Goal: Task Accomplishment & Management: Complete application form

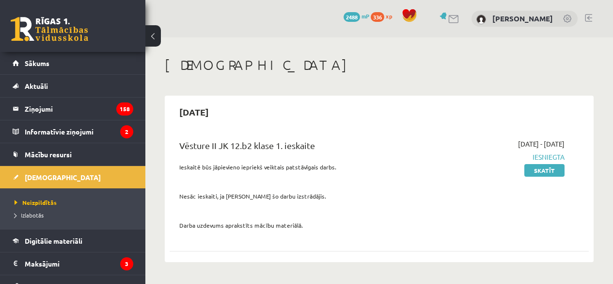
scroll to position [194, 0]
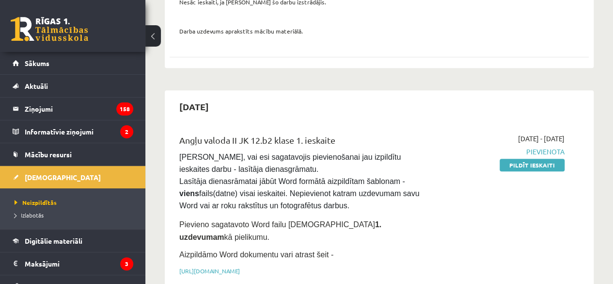
drag, startPoint x: 549, startPoint y: 164, endPoint x: 351, endPoint y: 52, distance: 227.9
click at [549, 164] on link "Pildīt ieskaiti" at bounding box center [532, 165] width 65 height 13
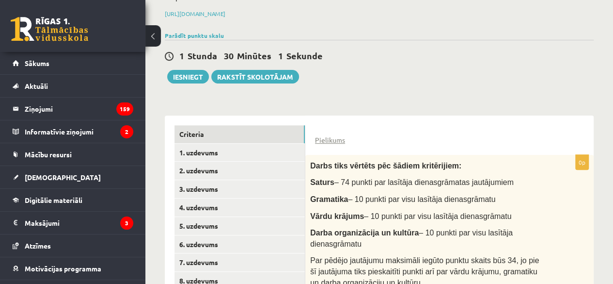
scroll to position [228, 0]
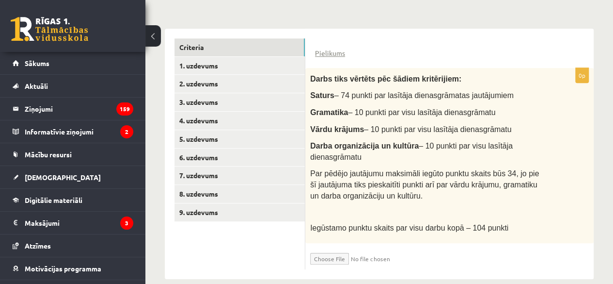
click at [342, 249] on input "file" at bounding box center [367, 256] width 115 height 16
type input "**********"
click at [379, 248] on input "file" at bounding box center [367, 256] width 115 height 16
click at [344, 248] on input "file" at bounding box center [367, 256] width 115 height 16
type input "**********"
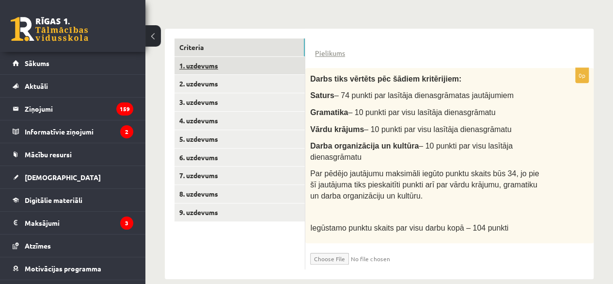
click at [229, 67] on link "1. uzdevums" at bounding box center [239, 66] width 130 height 18
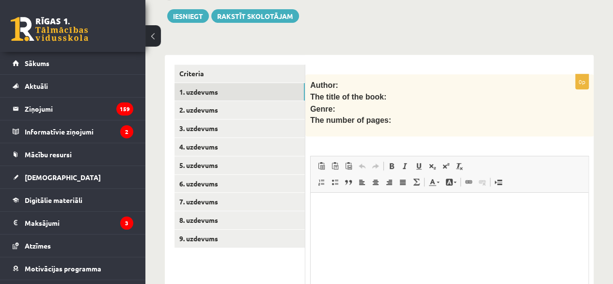
scroll to position [0, 0]
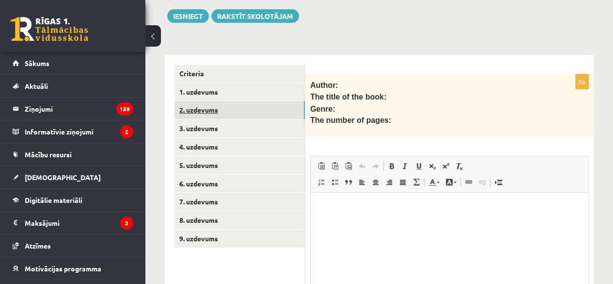
click at [251, 115] on link "2. uzdevums" at bounding box center [239, 110] width 130 height 18
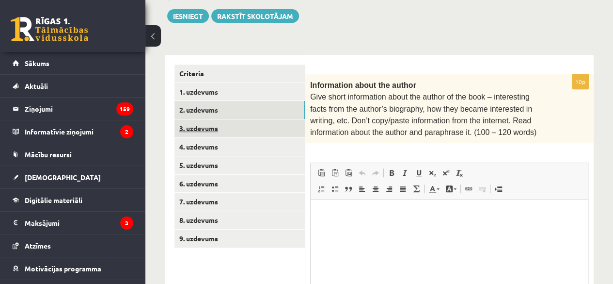
click at [240, 130] on link "3. uzdevums" at bounding box center [239, 128] width 130 height 18
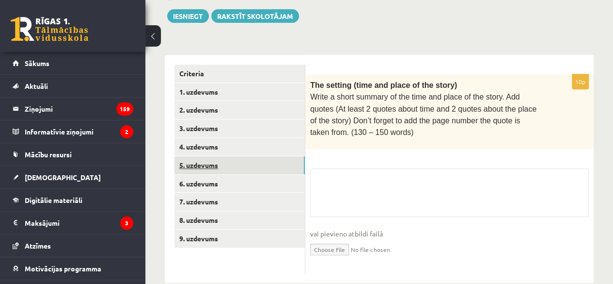
click at [240, 156] on link "5. uzdevums" at bounding box center [239, 165] width 130 height 18
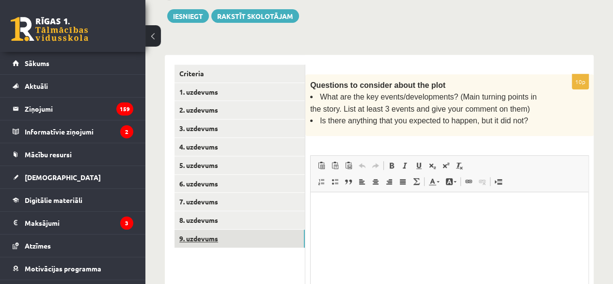
click at [235, 229] on link "9. uzdevums" at bounding box center [239, 238] width 130 height 18
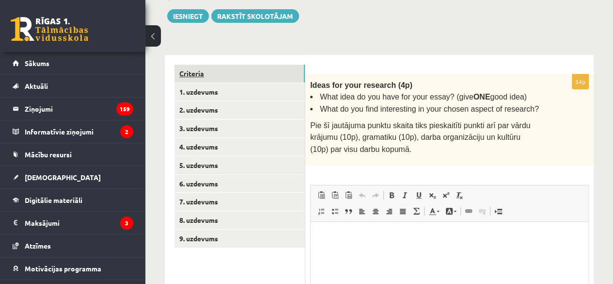
click at [226, 66] on link "Criteria" at bounding box center [239, 73] width 130 height 18
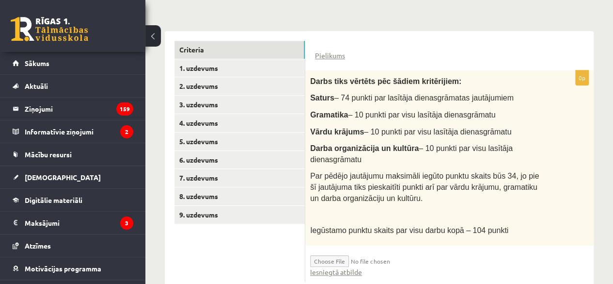
scroll to position [239, 0]
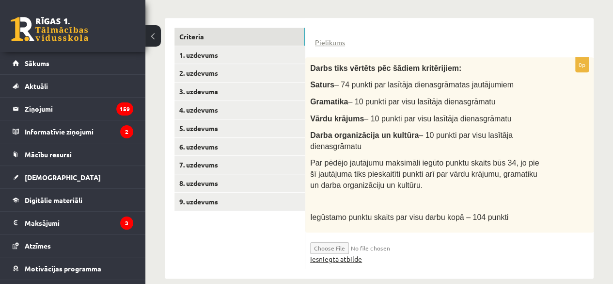
click at [358, 254] on link "Iesniegtā atbilde" at bounding box center [336, 259] width 52 height 10
click at [331, 43] on link "Pielikums" at bounding box center [330, 42] width 30 height 10
click at [337, 237] on input "file" at bounding box center [367, 245] width 115 height 16
type input "**********"
click at [338, 254] on link "Iesniegtā atbilde" at bounding box center [336, 259] width 52 height 10
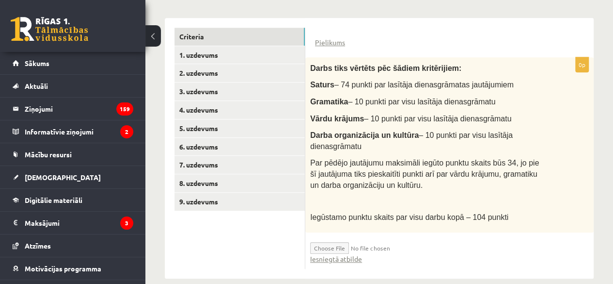
click at [580, 155] on div "Darbs tiks vērtēts pēc šādiem kritērijiem: Saturs – 74 punkti par lasītāja dien…" at bounding box center [449, 144] width 288 height 175
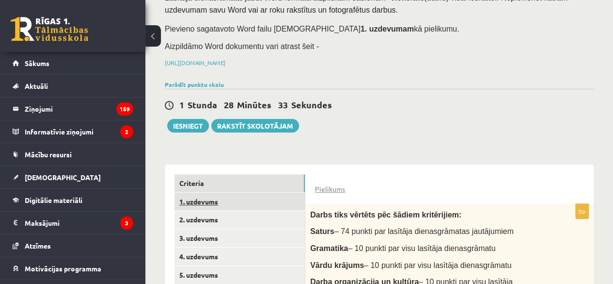
scroll to position [94, 0]
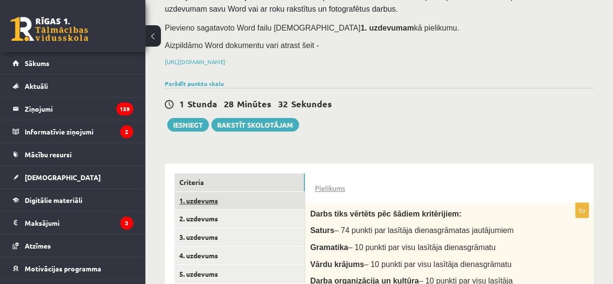
click at [228, 191] on link "1. uzdevums" at bounding box center [239, 200] width 130 height 18
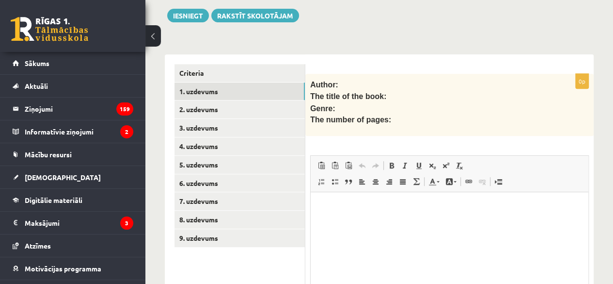
scroll to position [0, 0]
click at [336, 222] on html at bounding box center [450, 207] width 278 height 30
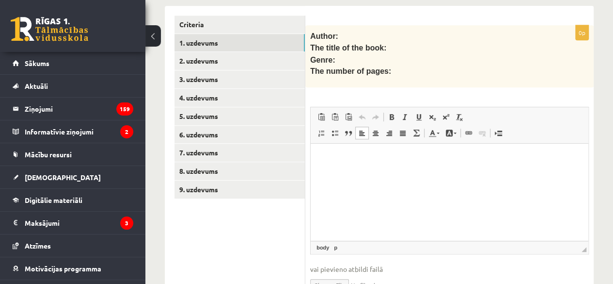
scroll to position [299, 0]
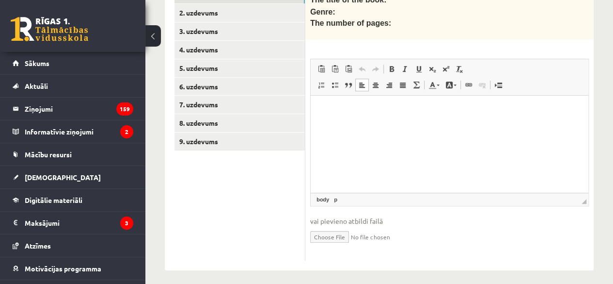
click at [333, 226] on input "file" at bounding box center [449, 236] width 279 height 20
type input "**********"
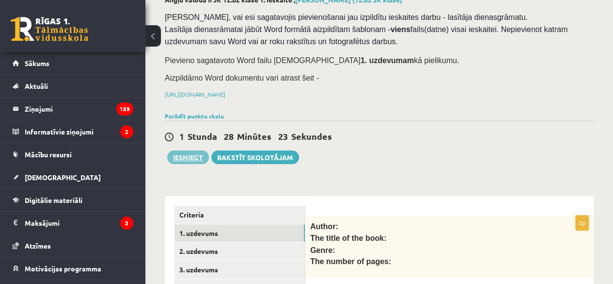
scroll to position [57, 0]
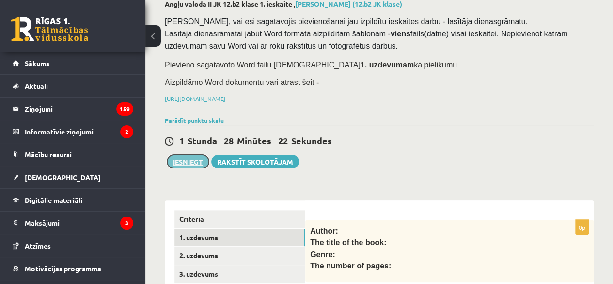
click at [181, 160] on button "Iesniegt" at bounding box center [188, 162] width 42 height 14
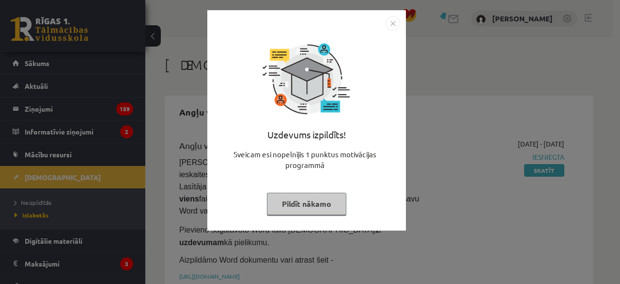
click at [315, 207] on button "Pildīt nākamo" at bounding box center [306, 203] width 79 height 22
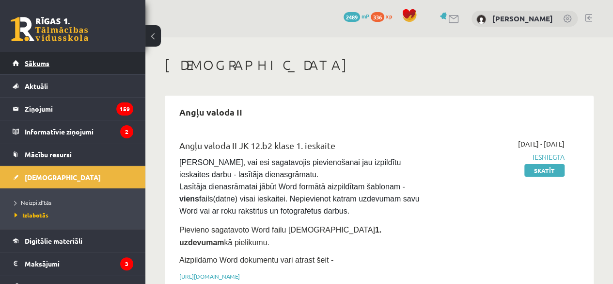
click at [74, 70] on link "Sākums" at bounding box center [73, 63] width 121 height 22
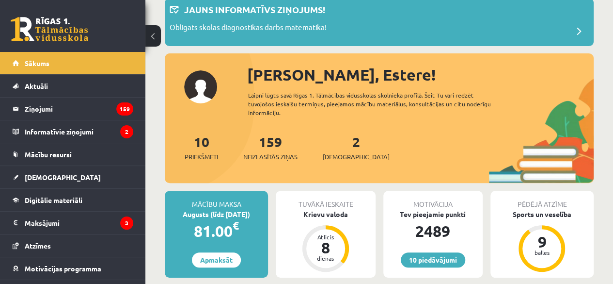
scroll to position [194, 0]
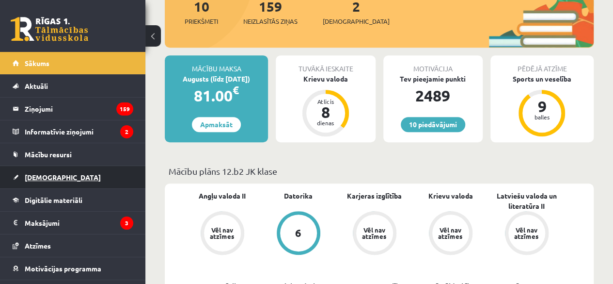
click at [46, 180] on span "[DEMOGRAPHIC_DATA]" at bounding box center [63, 177] width 76 height 9
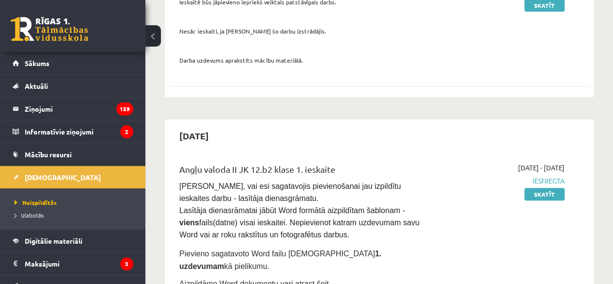
scroll to position [48, 0]
